Goal: Information Seeking & Learning: Learn about a topic

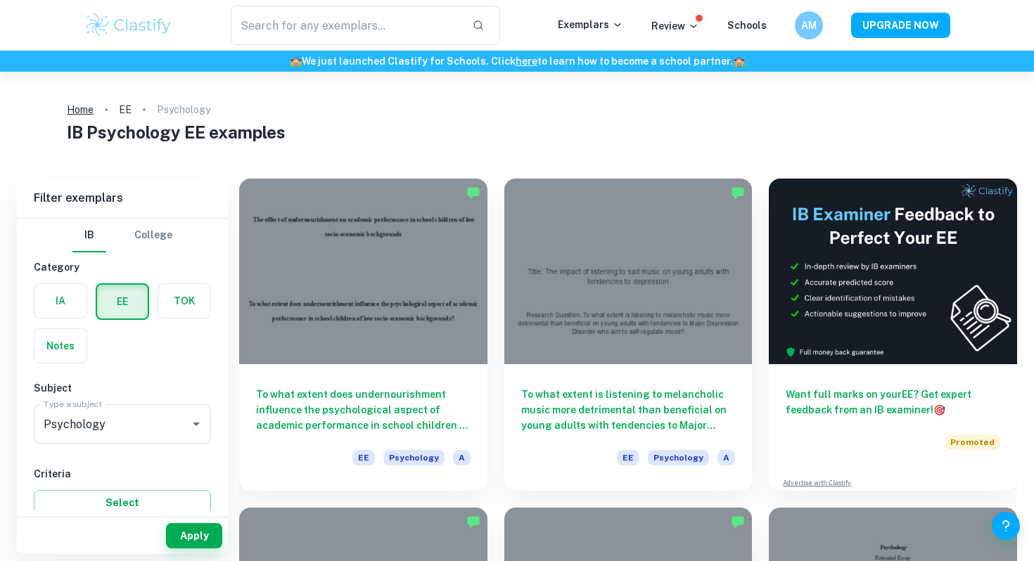
click at [84, 114] on link "Home" at bounding box center [80, 110] width 27 height 20
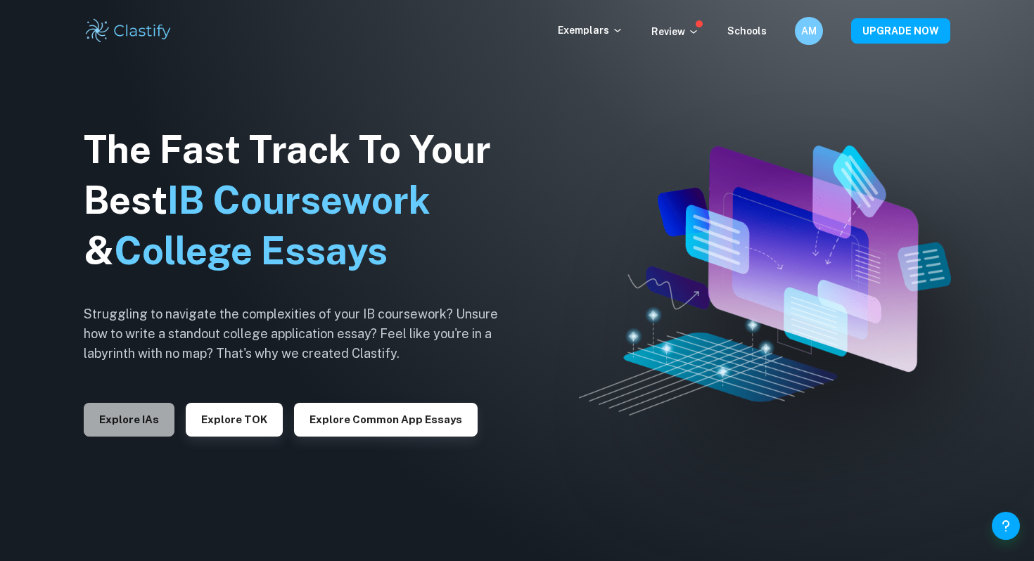
click at [123, 421] on button "Explore IAs" at bounding box center [129, 420] width 91 height 34
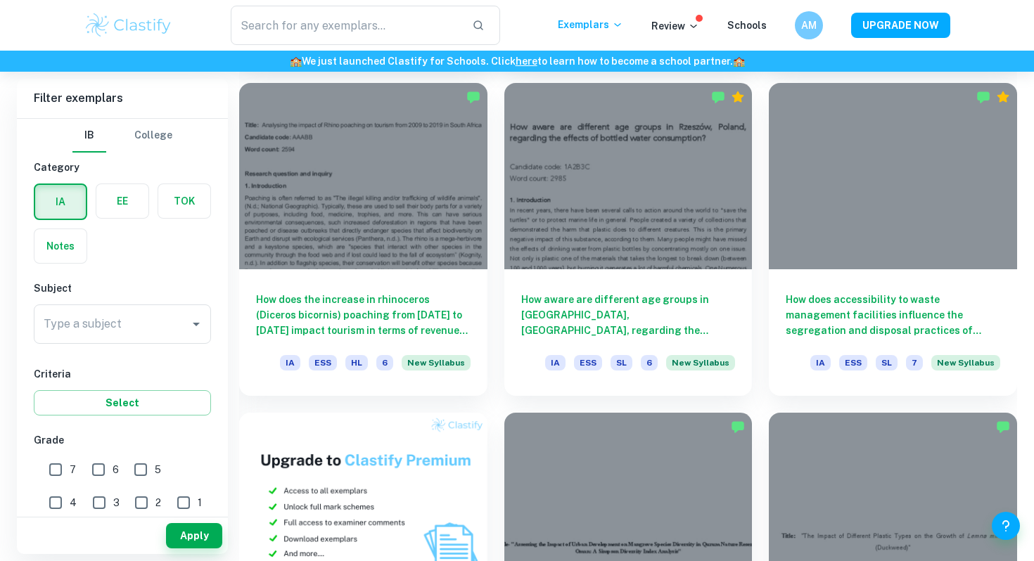
scroll to position [708, 0]
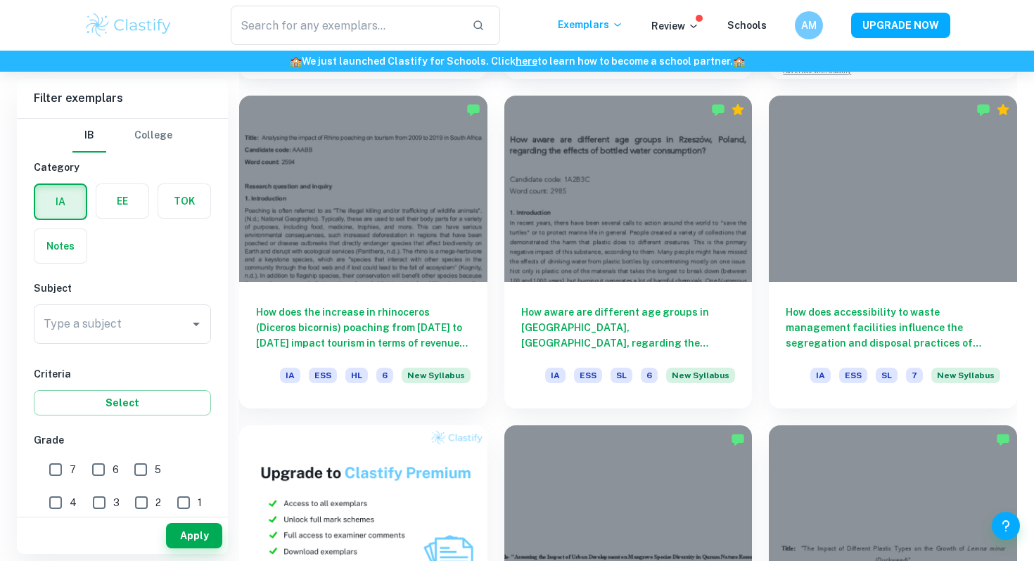
click at [172, 296] on div "Subject Type a subject Type a subject" at bounding box center [122, 315] width 177 height 69
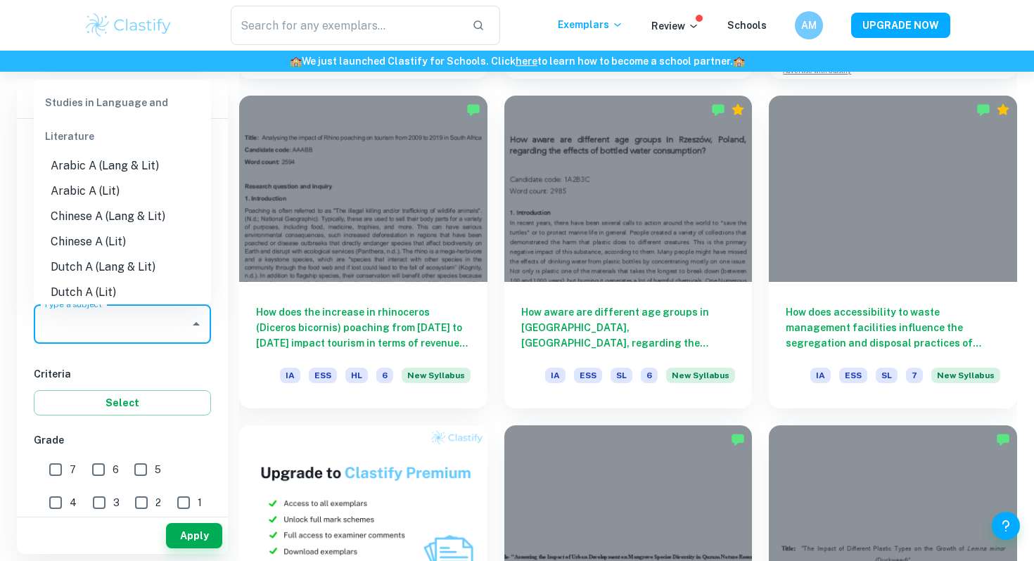
click at [158, 329] on input "Type a subject" at bounding box center [111, 324] width 143 height 27
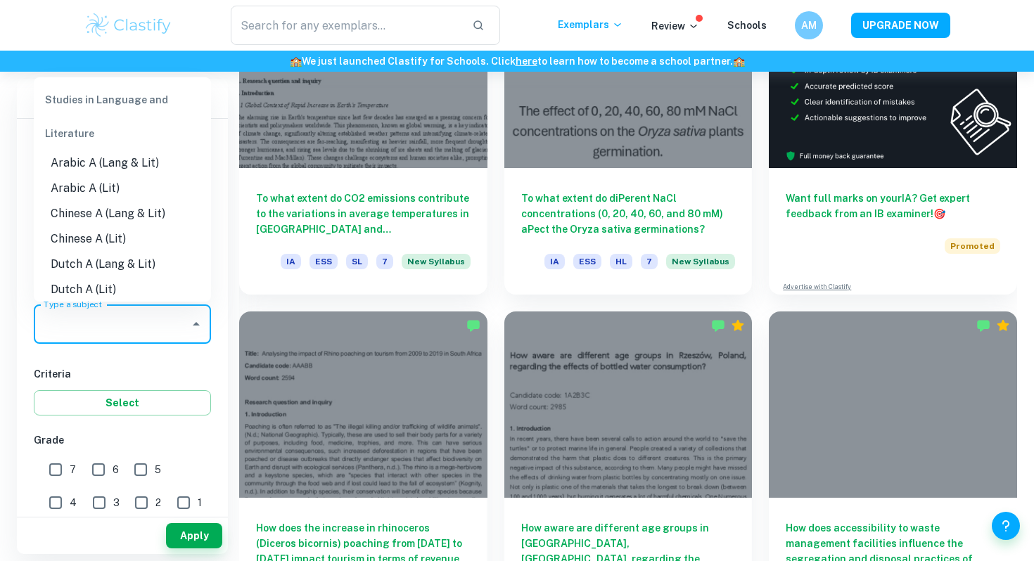
scroll to position [488, 0]
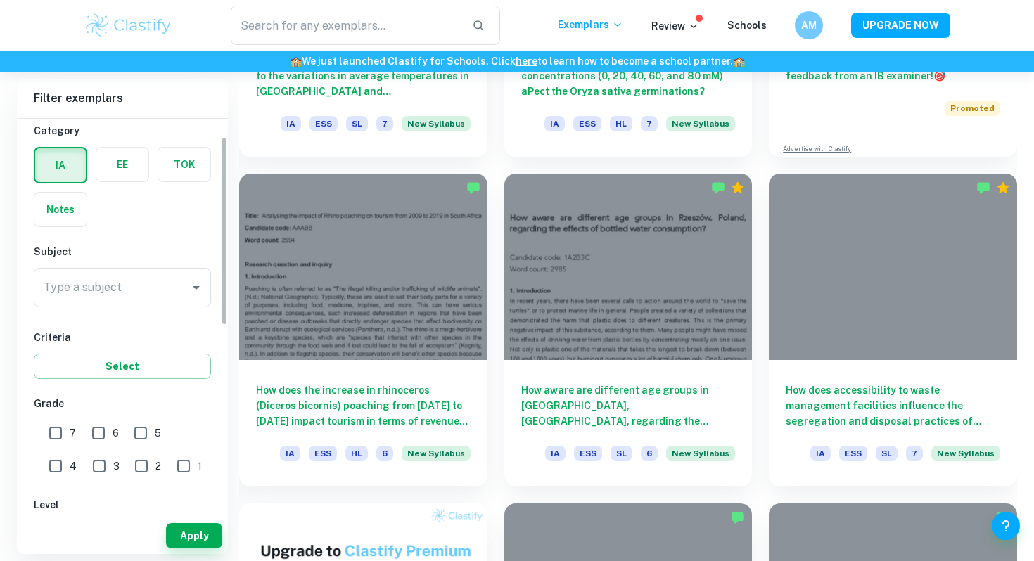
scroll to position [33, 0]
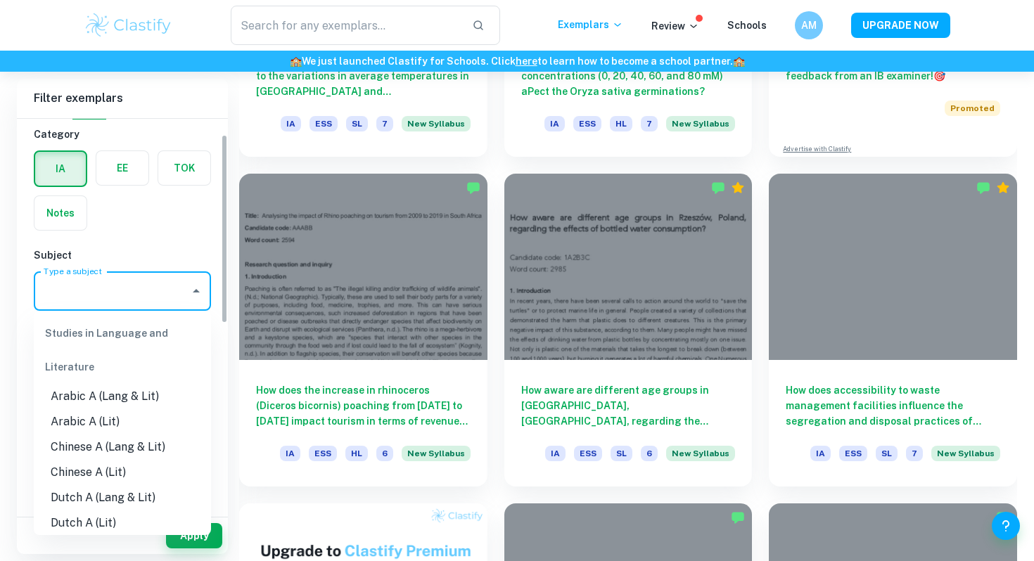
click at [110, 302] on input "Type a subject" at bounding box center [111, 291] width 143 height 27
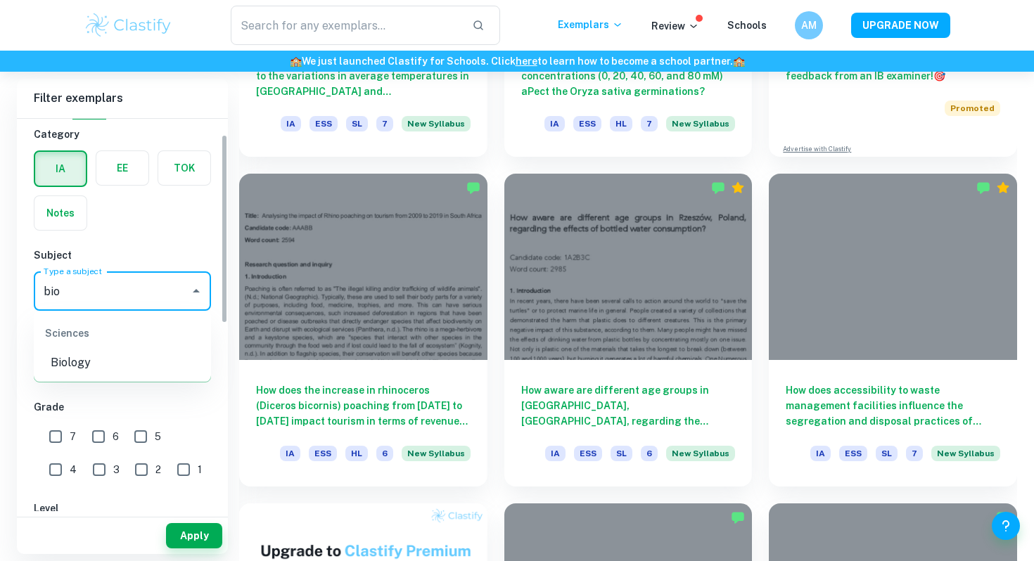
click at [67, 354] on li "Biology" at bounding box center [122, 362] width 177 height 25
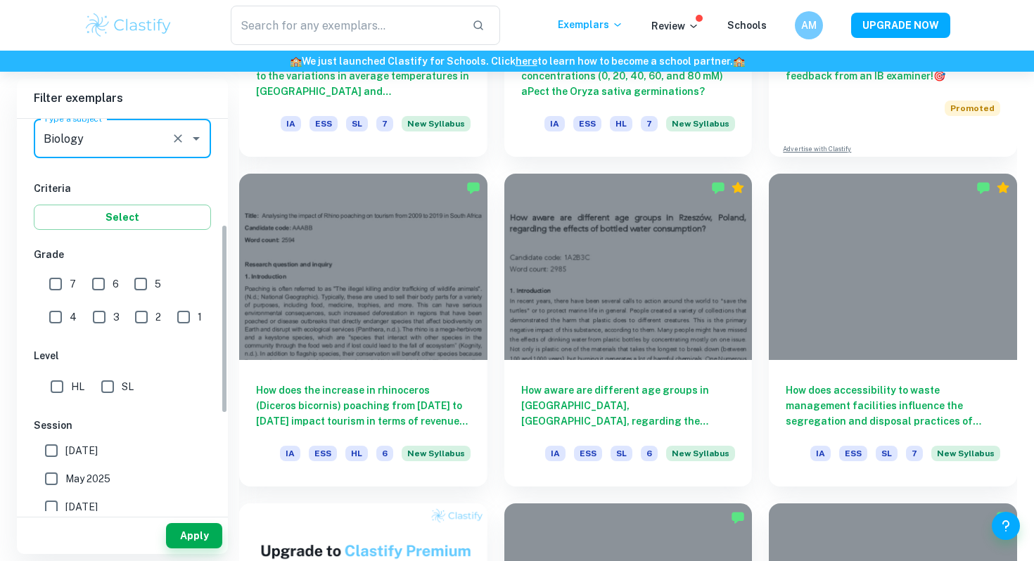
scroll to position [219, 0]
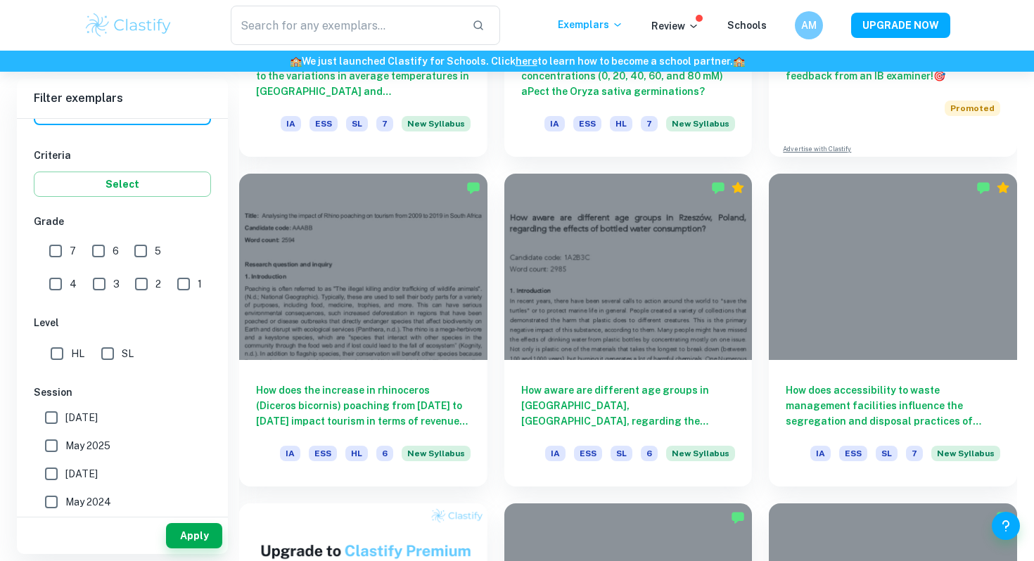
type input "Biology"
click at [52, 356] on input "HL" at bounding box center [57, 354] width 28 height 28
checkbox input "true"
click at [56, 251] on input "7" at bounding box center [55, 251] width 28 height 28
checkbox input "true"
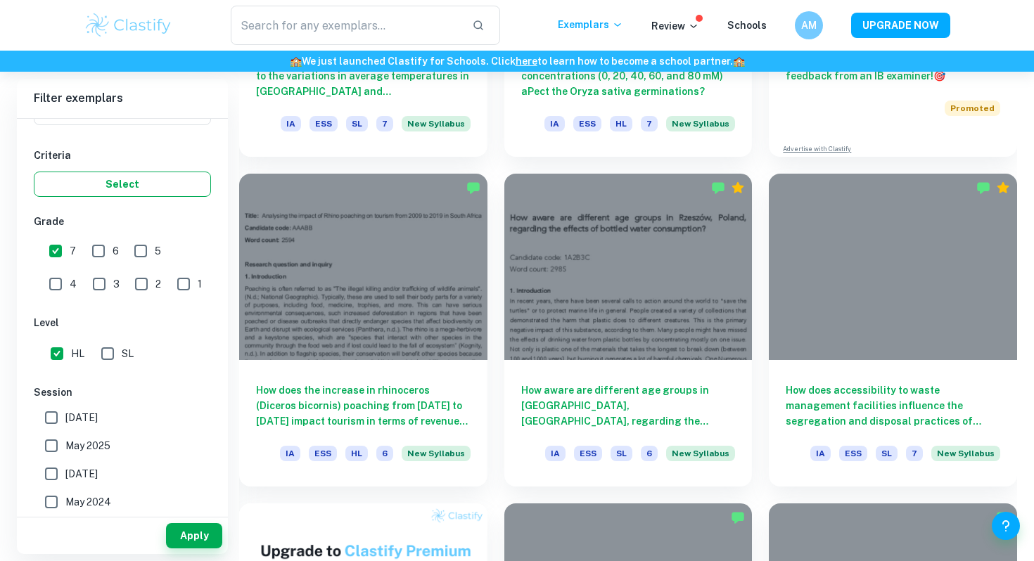
click at [124, 176] on button "Select" at bounding box center [122, 184] width 177 height 25
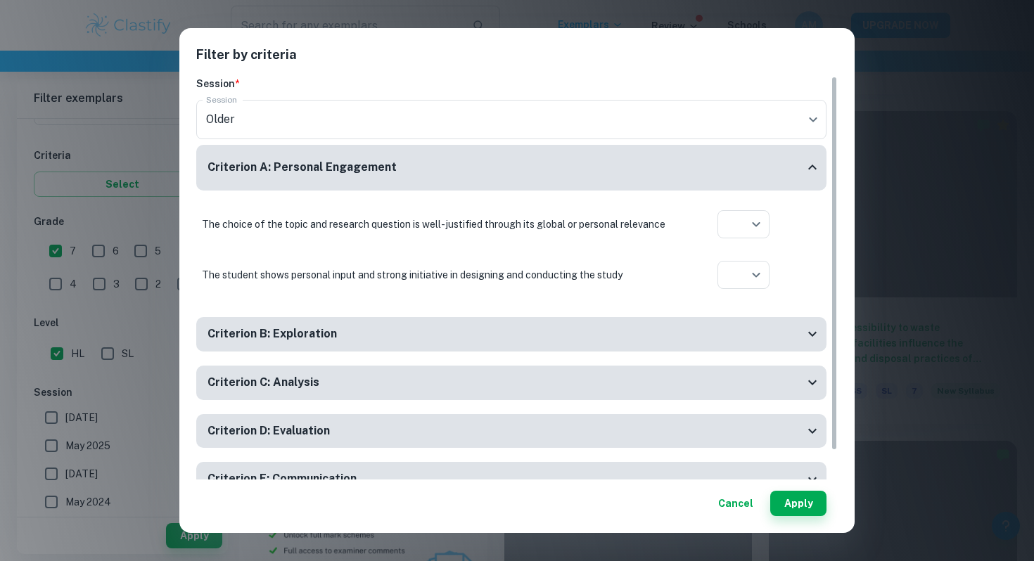
scroll to position [693, 0]
click at [793, 508] on button "Apply" at bounding box center [798, 503] width 56 height 25
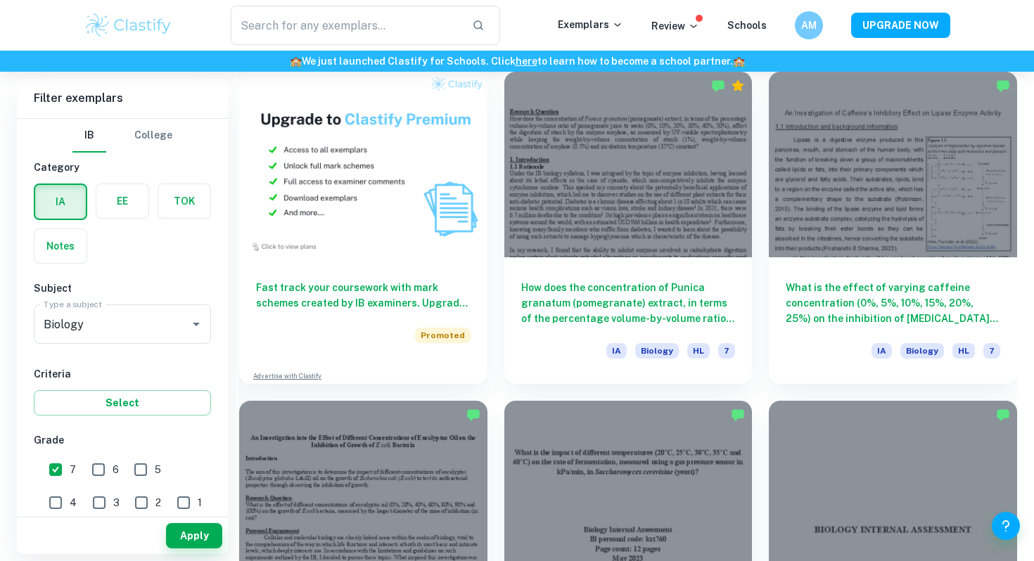
scroll to position [1240, 0]
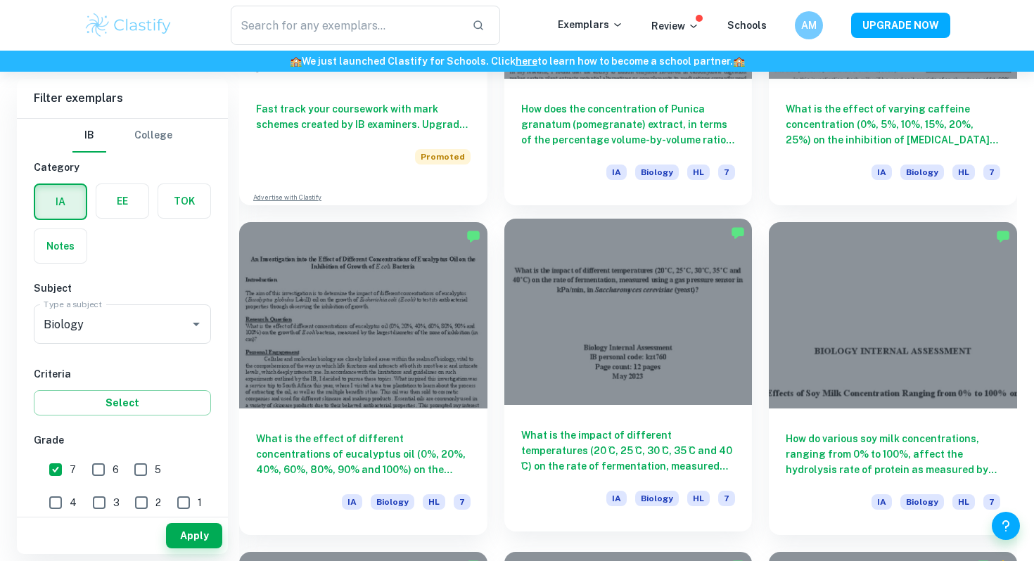
click at [572, 309] on div at bounding box center [628, 312] width 248 height 186
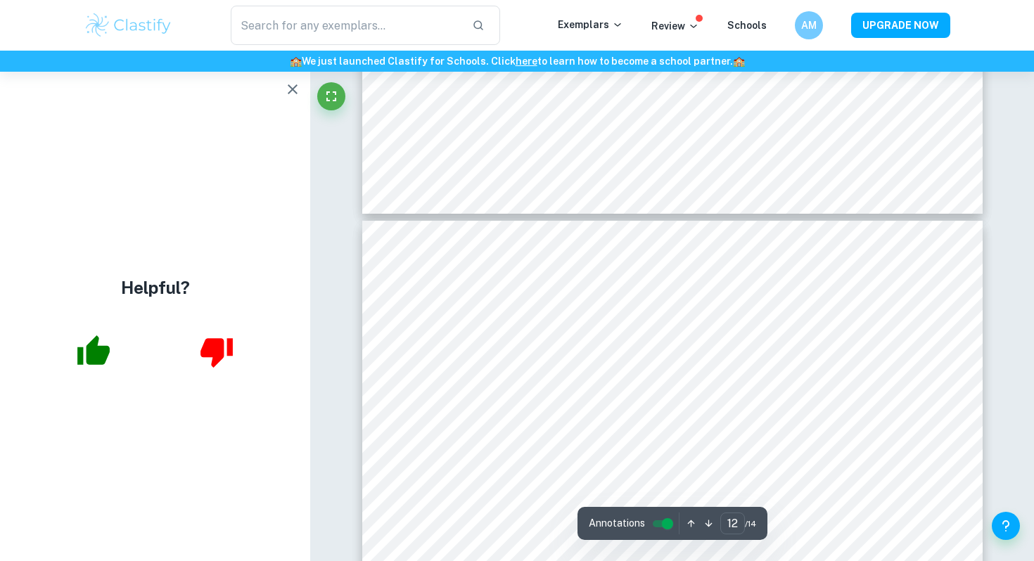
scroll to position [9884, 0]
click at [298, 94] on icon "button" at bounding box center [292, 89] width 17 height 17
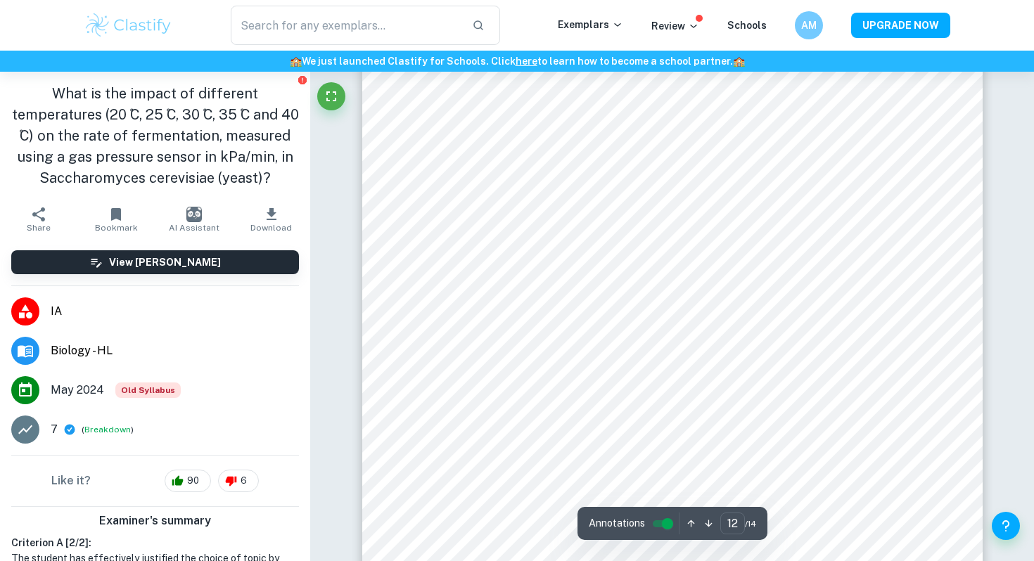
scroll to position [10084, 0]
type input "11"
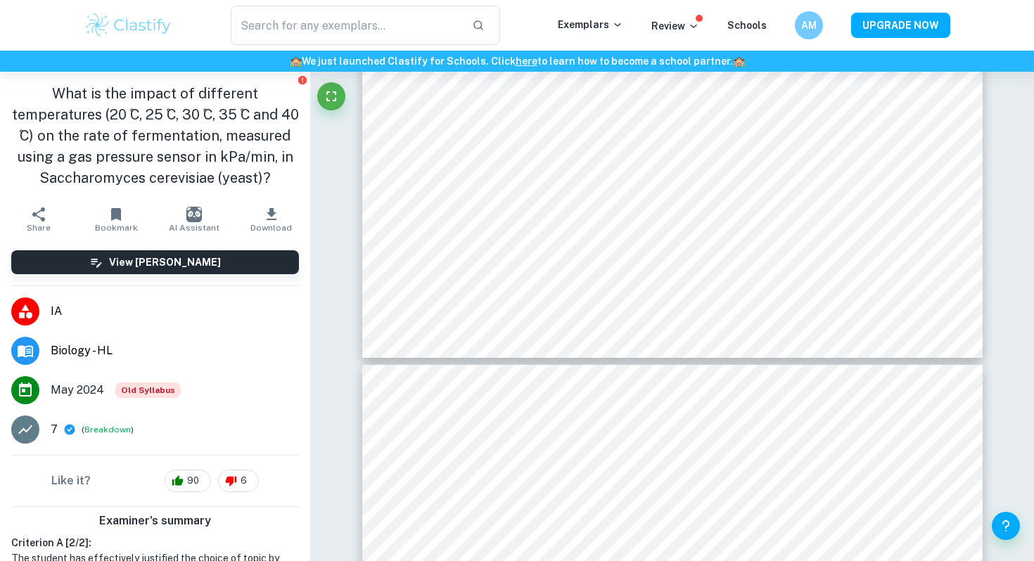
scroll to position [9742, 0]
